Goal: Information Seeking & Learning: Learn about a topic

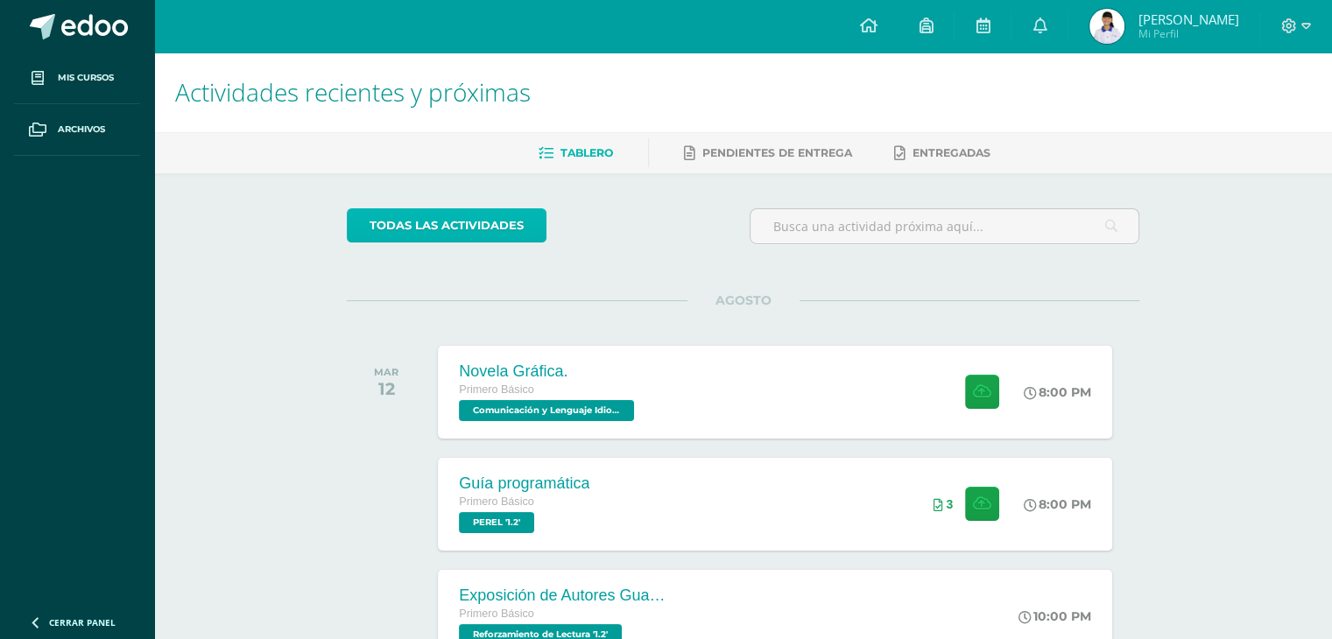
drag, startPoint x: 346, startPoint y: 225, endPoint x: 335, endPoint y: 289, distance: 64.9
click at [335, 289] on body "Hola [PERSON_NAME], [PERSON_NAME]! Mis cursos Archivos Cerrar panel Artes Visua…" at bounding box center [666, 555] width 1332 height 1110
click at [93, 72] on span "Mis cursos" at bounding box center [86, 78] width 56 height 14
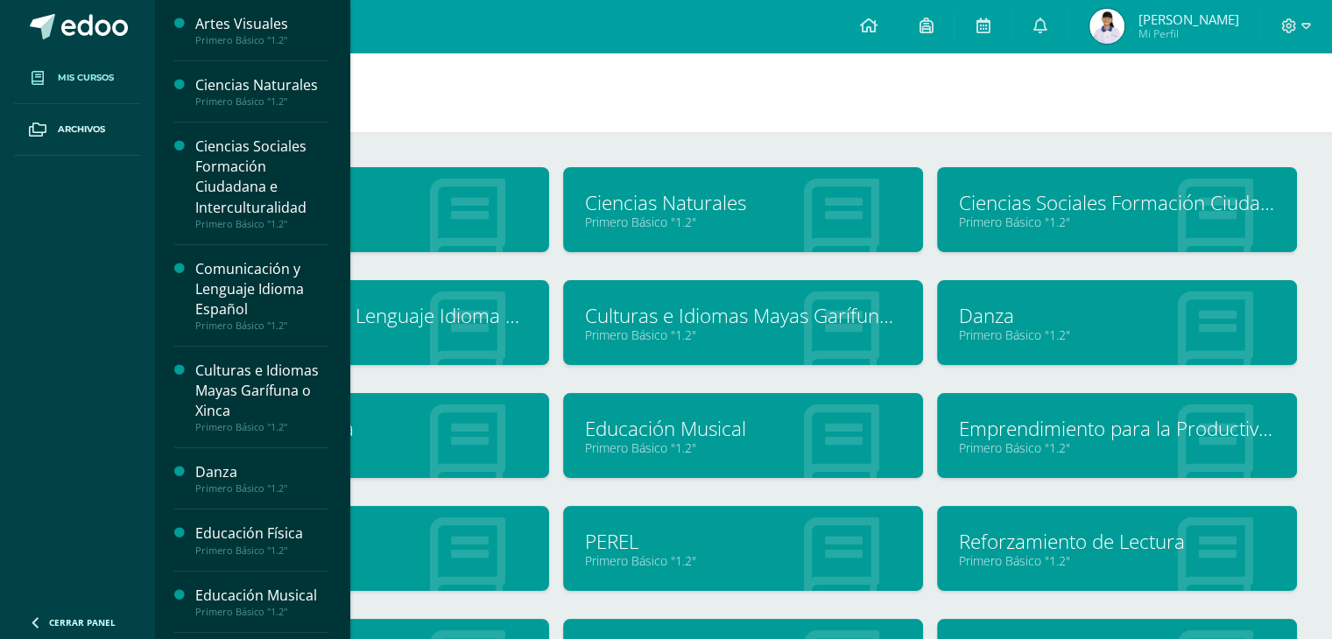
scroll to position [202, 0]
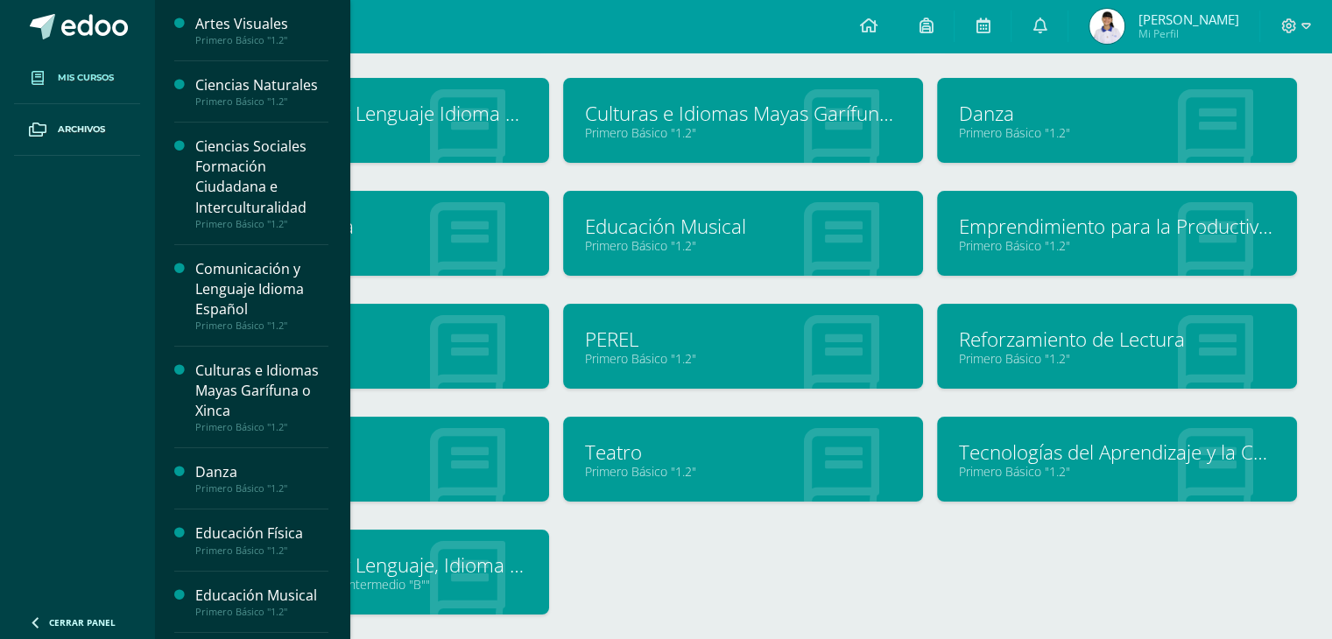
click at [729, 560] on div "Artes Visuales Primero Básico "1.2" Ciencias Naturales Primero Básico "1.2"" at bounding box center [743, 304] width 1122 height 678
click at [351, 444] on link "Robótica" at bounding box center [369, 452] width 316 height 27
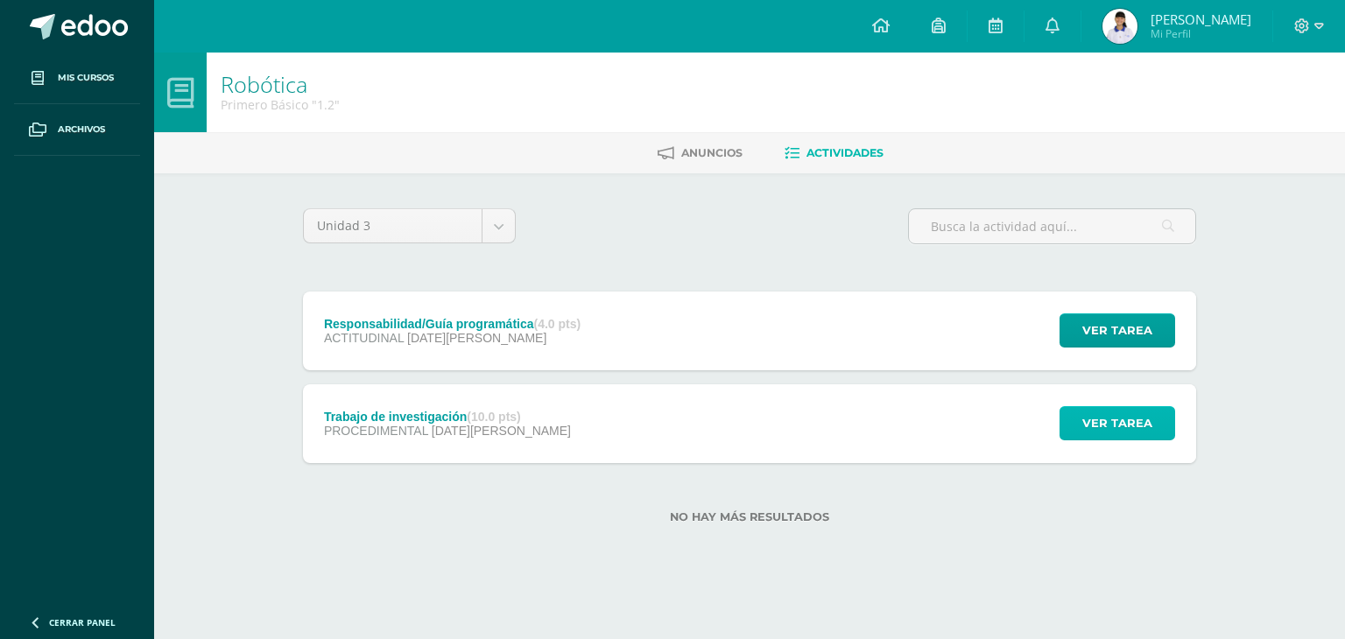
click at [1111, 427] on span "Ver tarea" at bounding box center [1117, 423] width 70 height 32
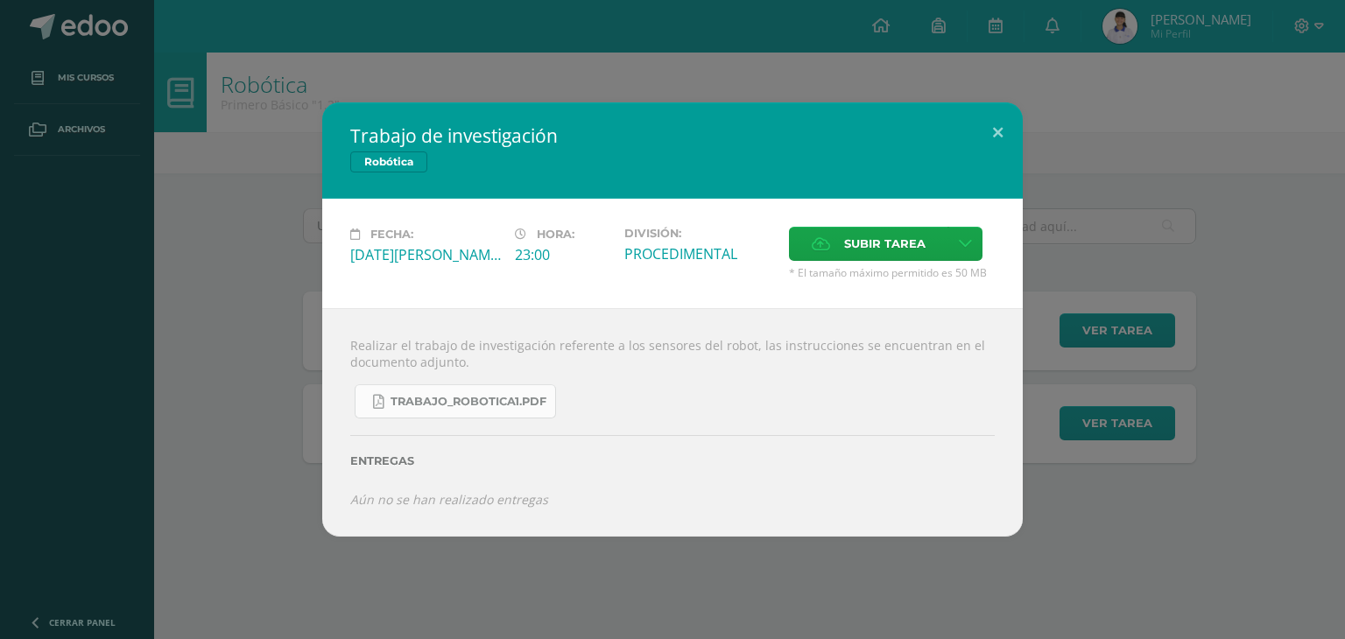
click at [483, 400] on span "TRABAJO_ROBOTICA1.pdf" at bounding box center [469, 402] width 156 height 14
